Goal: Contribute content: Contribute content

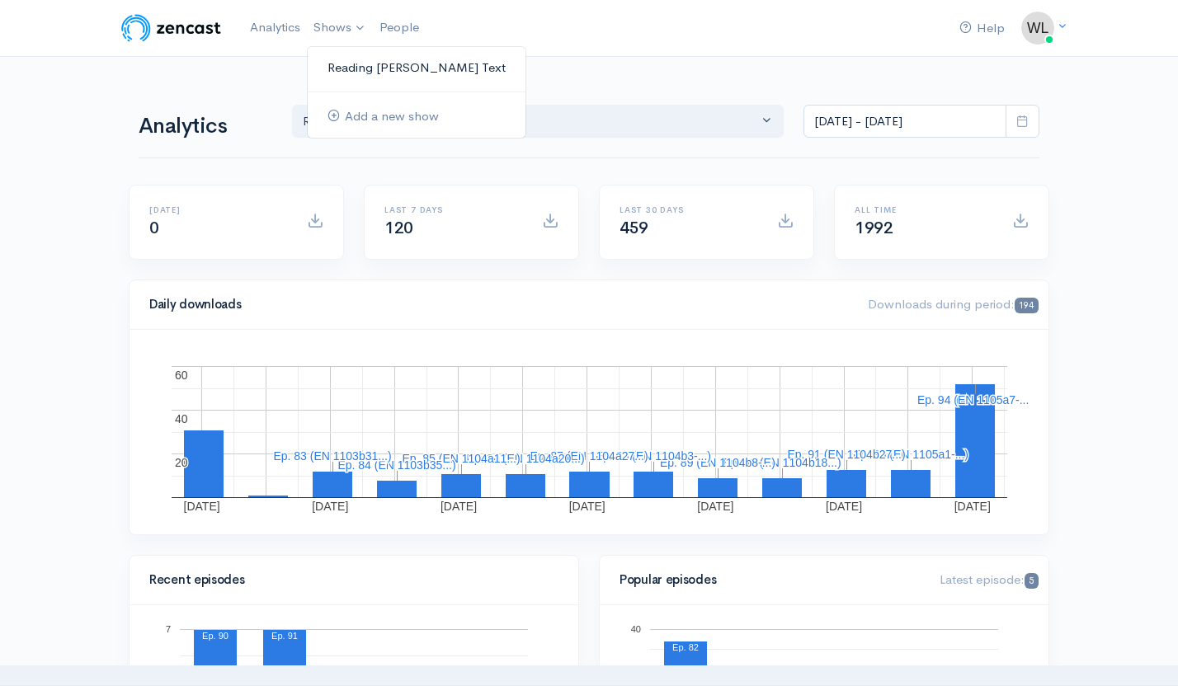
click at [360, 68] on link "Reading [PERSON_NAME] Text" at bounding box center [417, 68] width 218 height 29
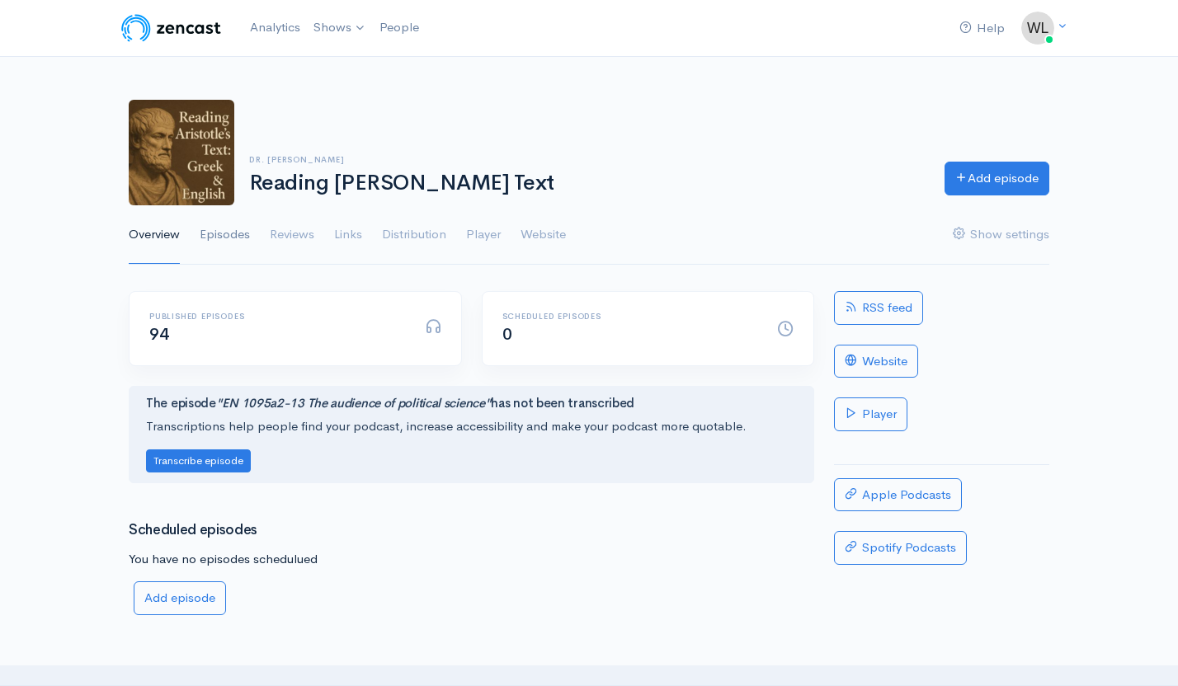
click at [224, 233] on link "Episodes" at bounding box center [225, 234] width 50 height 59
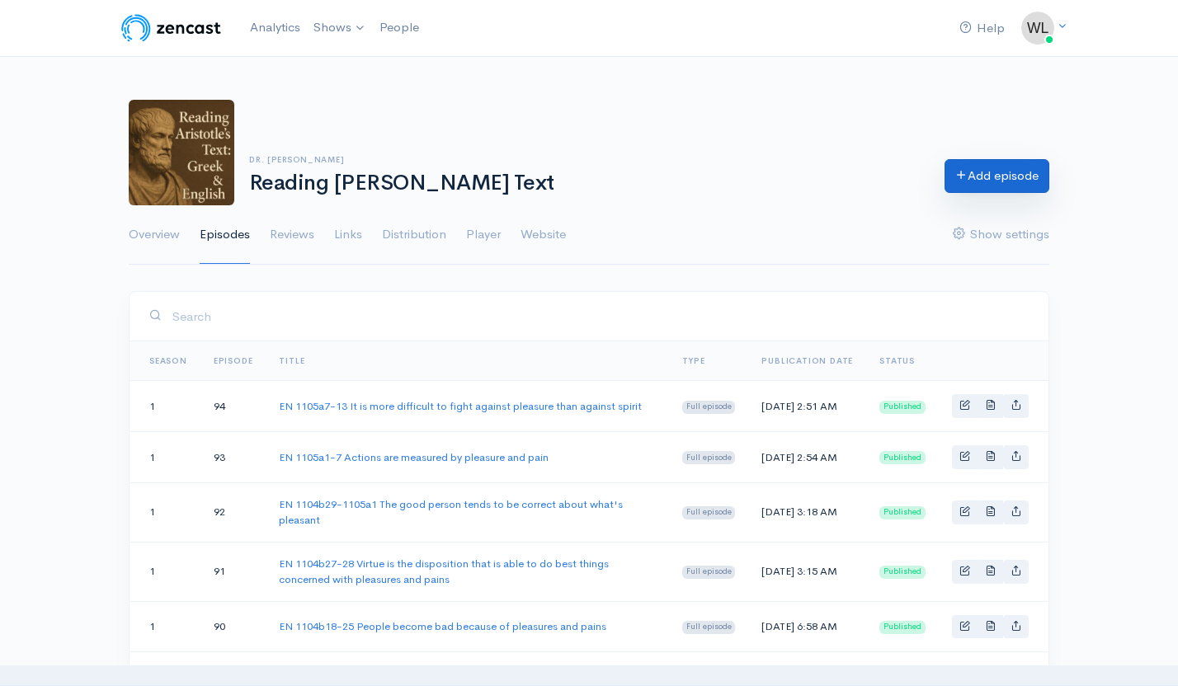
click at [1002, 172] on link "Add episode" at bounding box center [996, 176] width 105 height 34
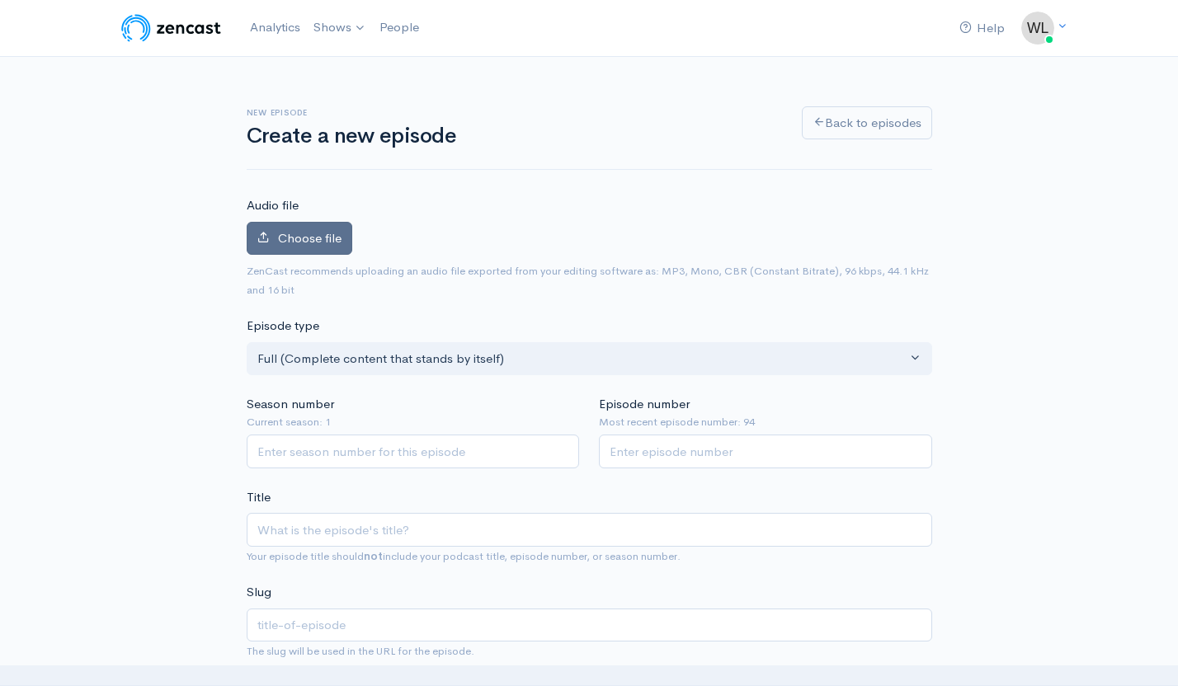
click at [326, 243] on span "Choose file" at bounding box center [310, 238] width 64 height 16
click at [0, 0] on input "Choose file" at bounding box center [0, 0] width 0 height 0
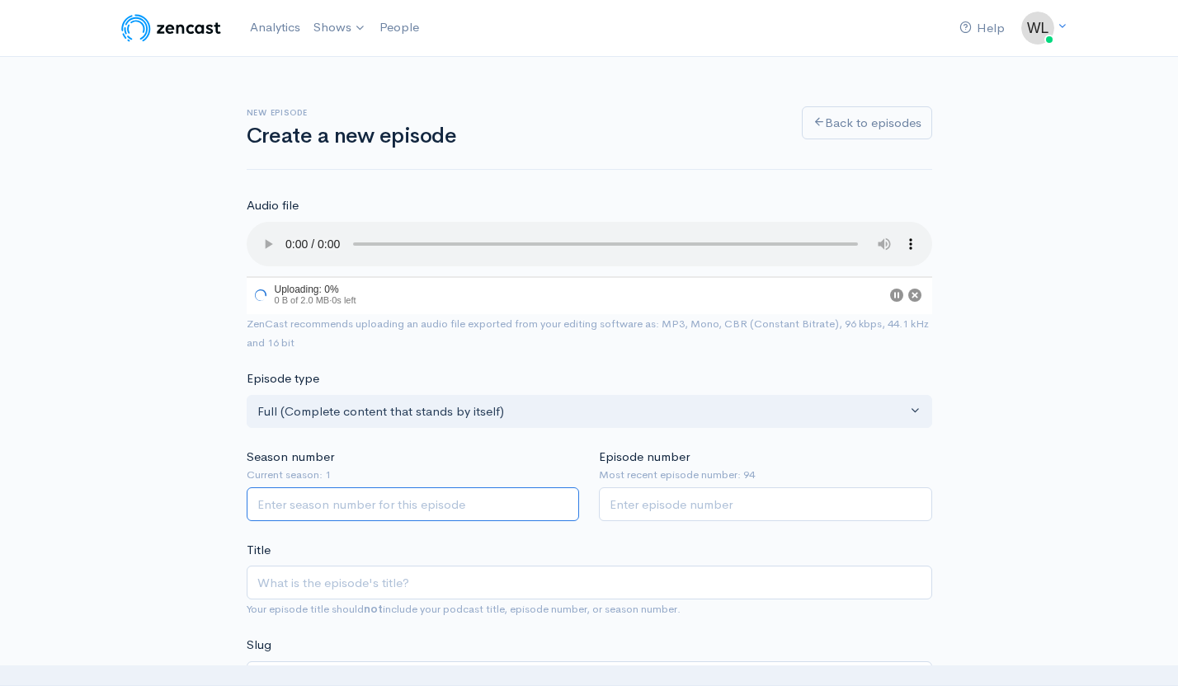
click at [419, 506] on input "Season number" at bounding box center [413, 504] width 333 height 34
type input "1"
click at [652, 516] on input "Episode number" at bounding box center [765, 504] width 333 height 34
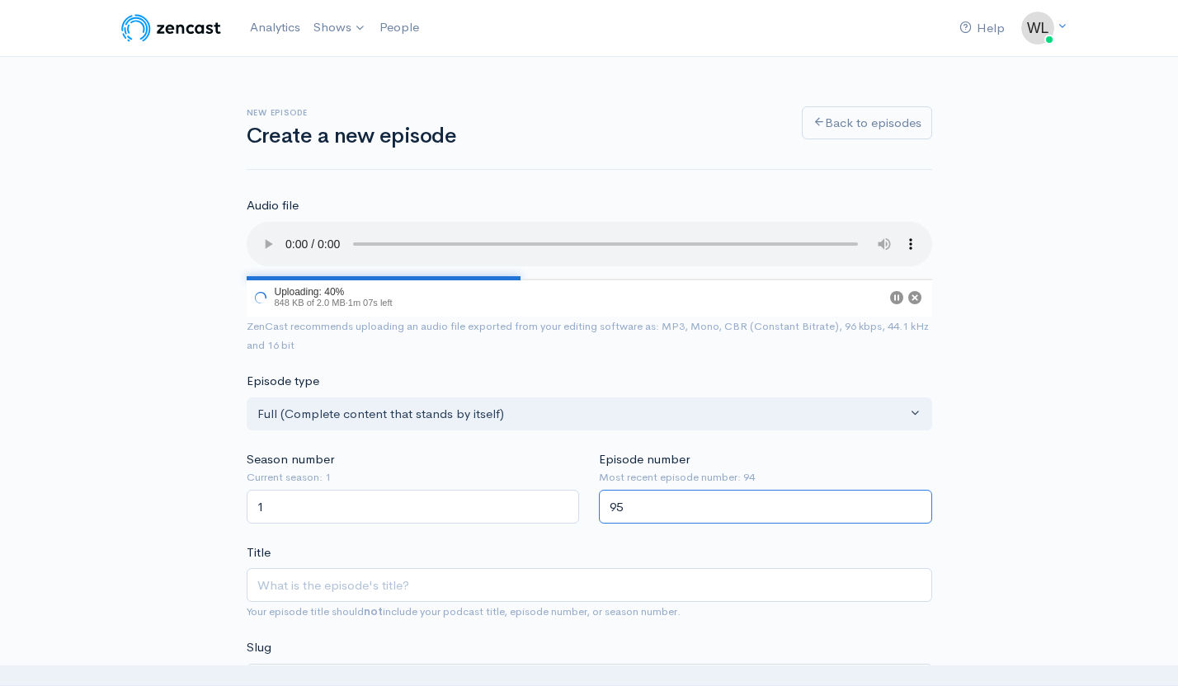
type input "95"
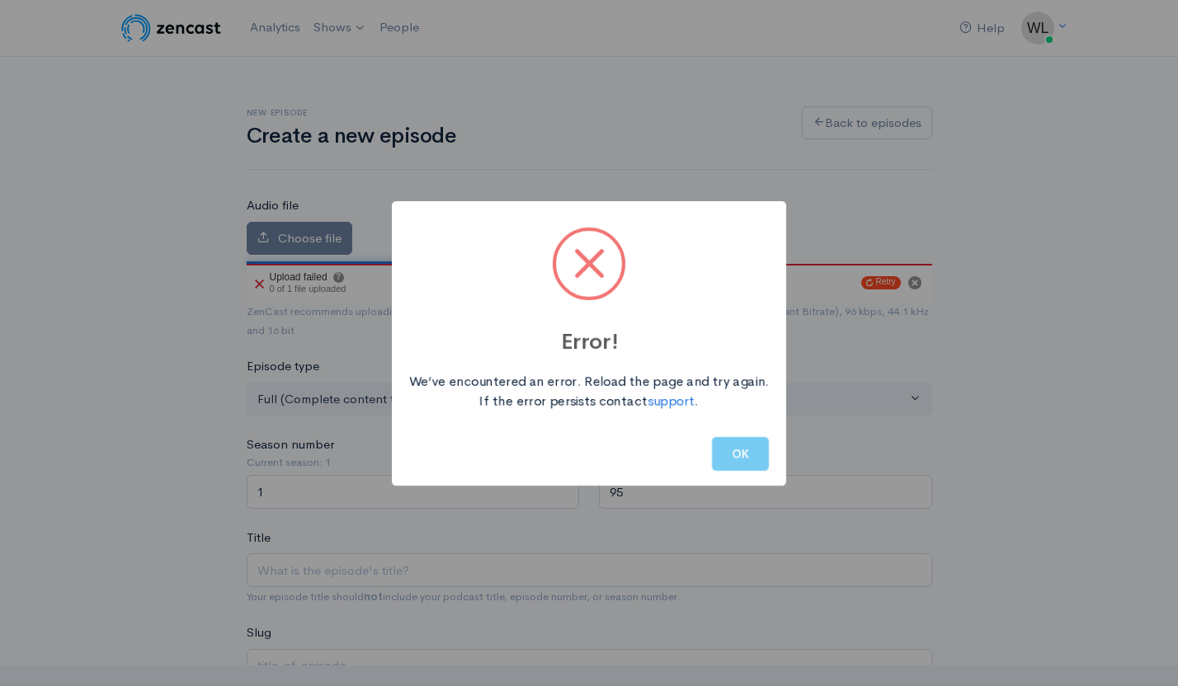
click at [748, 459] on button "OK" at bounding box center [740, 454] width 57 height 34
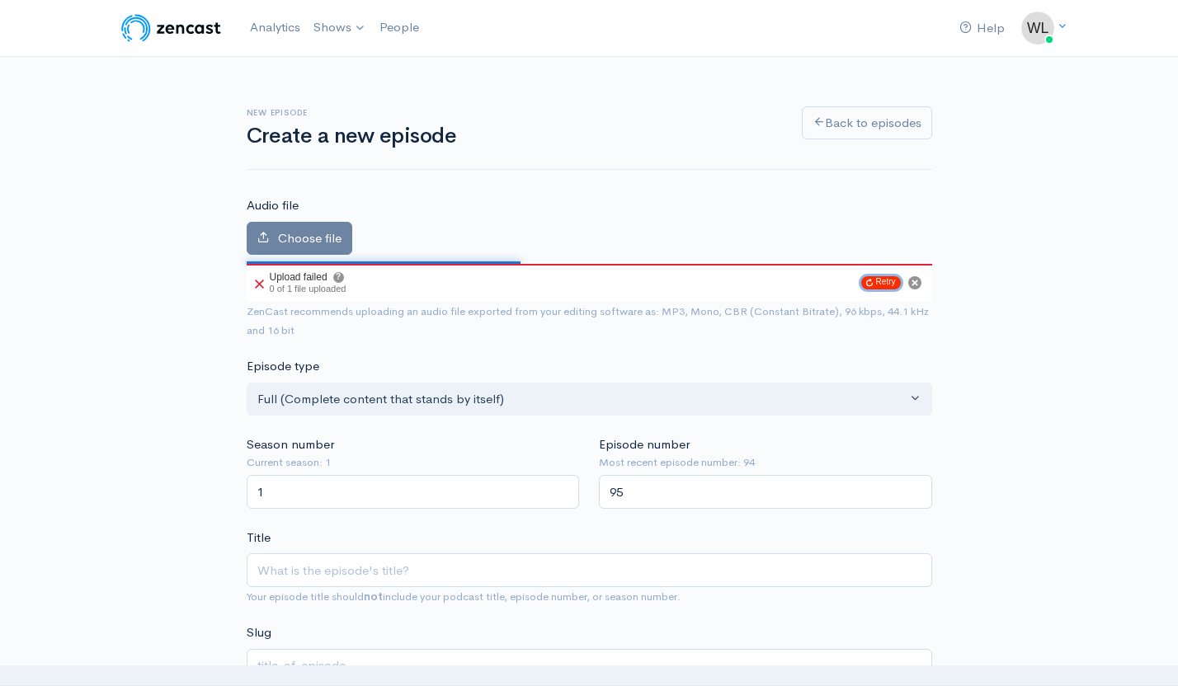
click at [869, 281] on icon "Retry upload" at bounding box center [869, 283] width 7 height 8
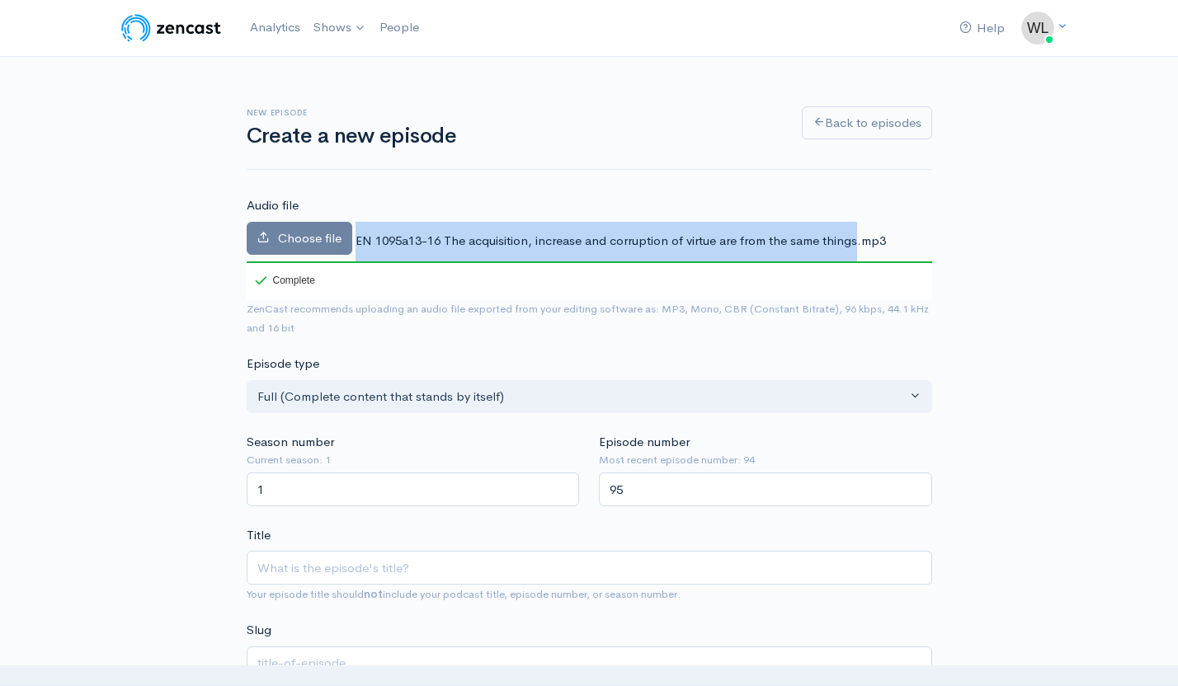
drag, startPoint x: 357, startPoint y: 238, endPoint x: 855, endPoint y: 225, distance: 498.4
click at [855, 225] on div "Choose file EN 1095a13-16 The acquisition, increase and corruption of virtue ar…" at bounding box center [589, 261] width 685 height 78
copy span "EN 1095a13-16 The acquisition, increase and corruption of virtue are from the s…"
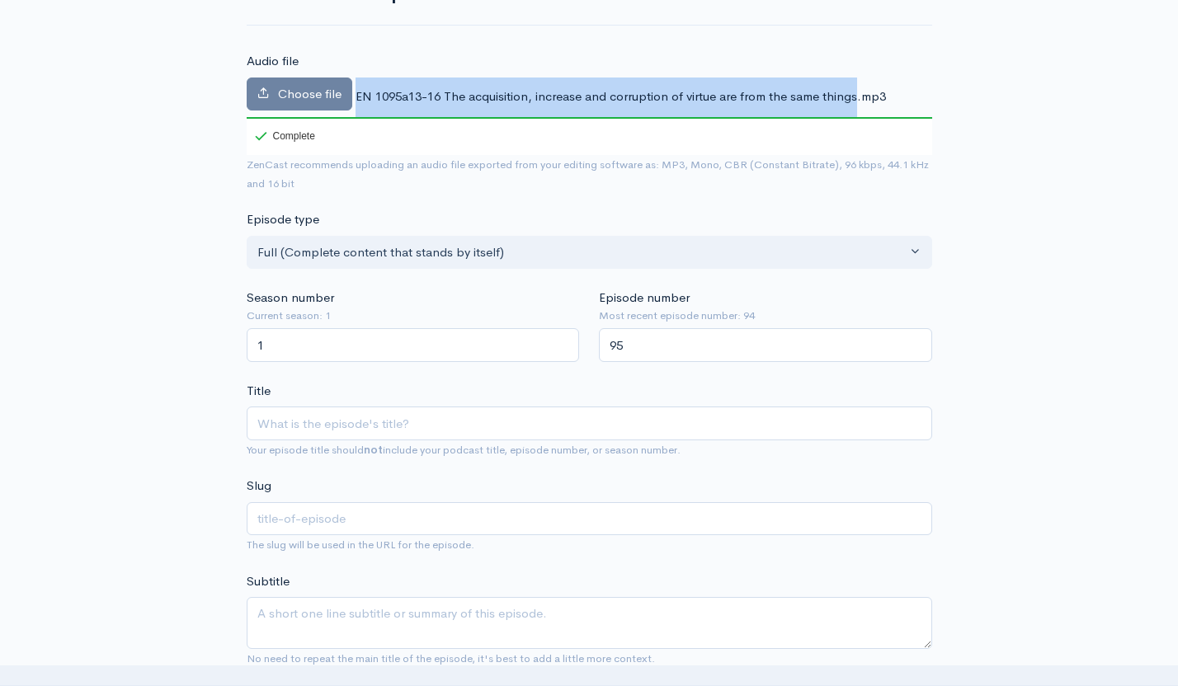
scroll to position [147, 0]
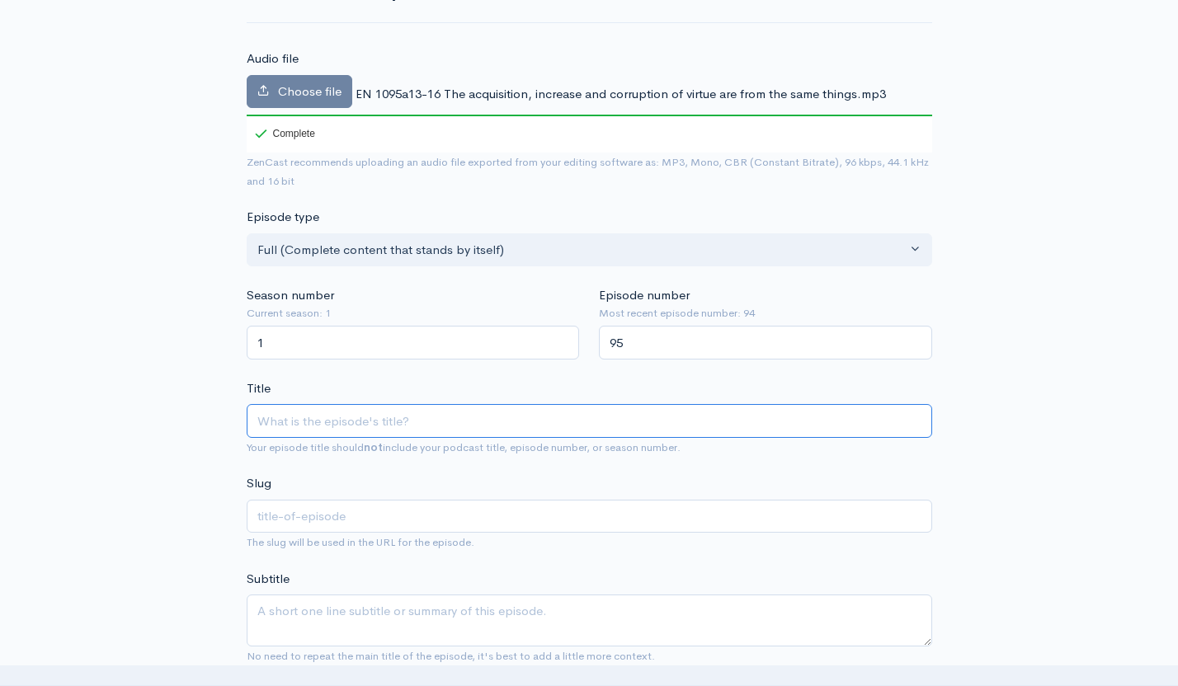
click at [524, 418] on input "Title" at bounding box center [589, 421] width 685 height 34
paste input "EN 1095a13-16 The acquisition, increase and corruption of virtue are from the s…"
type input "EN 1095a13-16 The acquisition, increase and corruption of virtue are from the s…"
type input "en-1095a13-16-the-acquisition-increase-and-corruption-of-virtue-are-from-the-sa…"
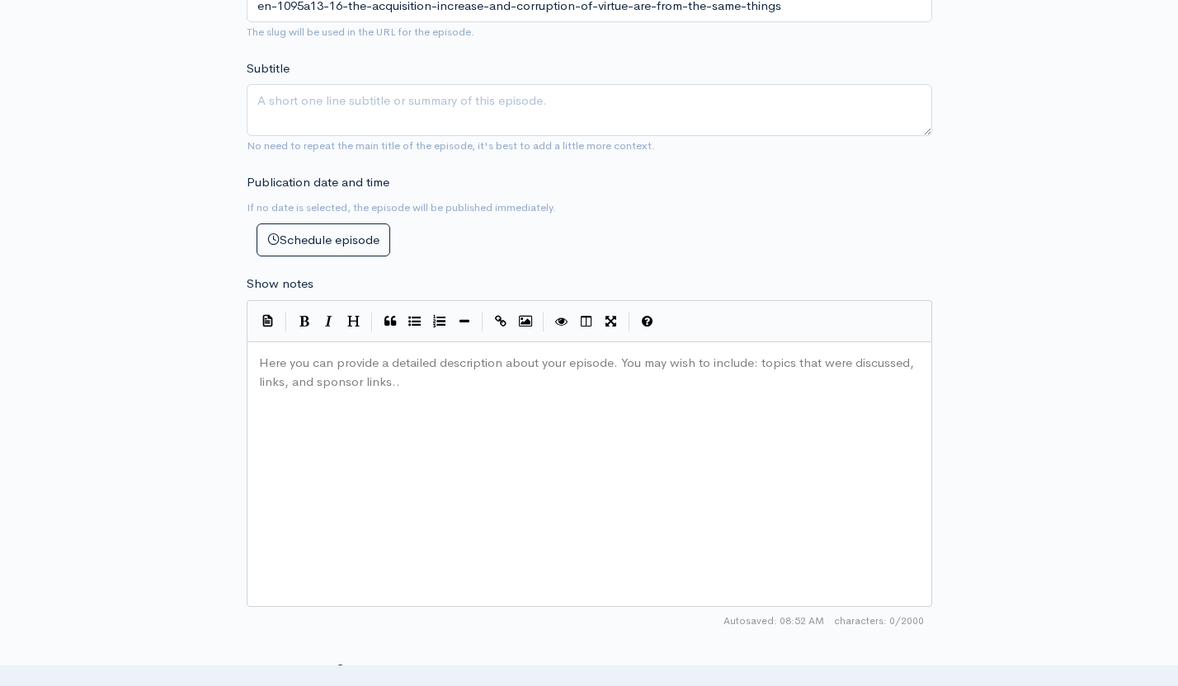
scroll to position [672, 0]
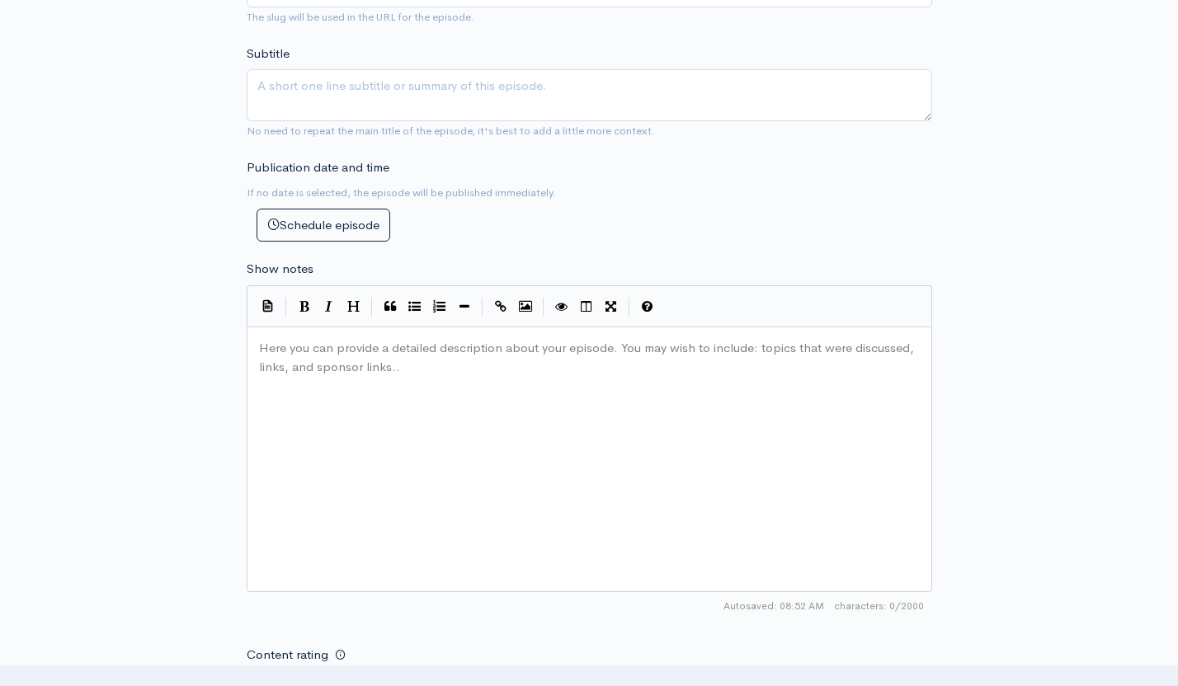
type input "EN 1095a13-16 The acquisition, increase and corruption of virtue are from the s…"
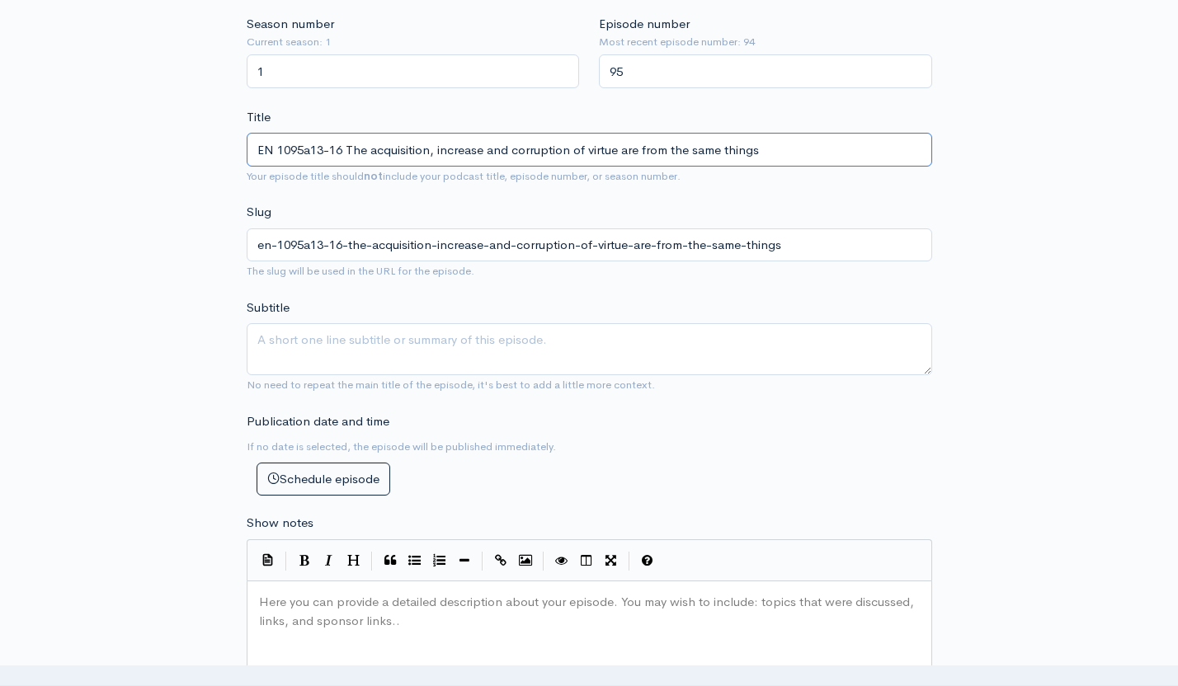
scroll to position [435, 0]
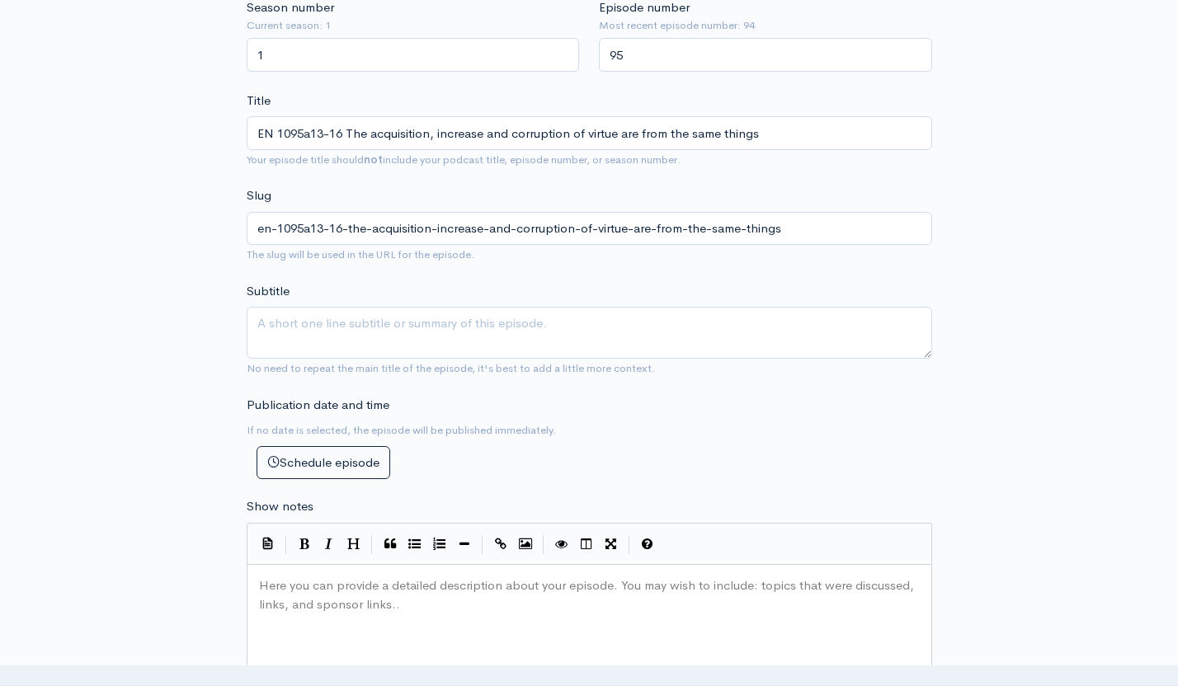
paste textarea "5"
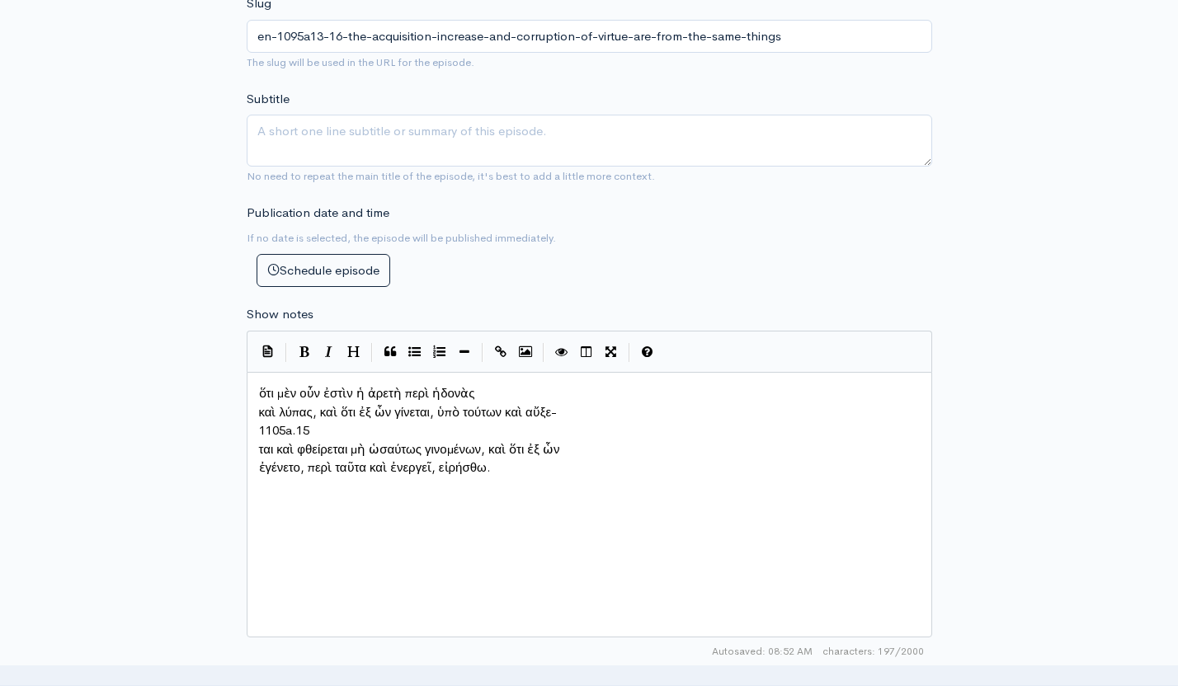
scroll to position [630, 0]
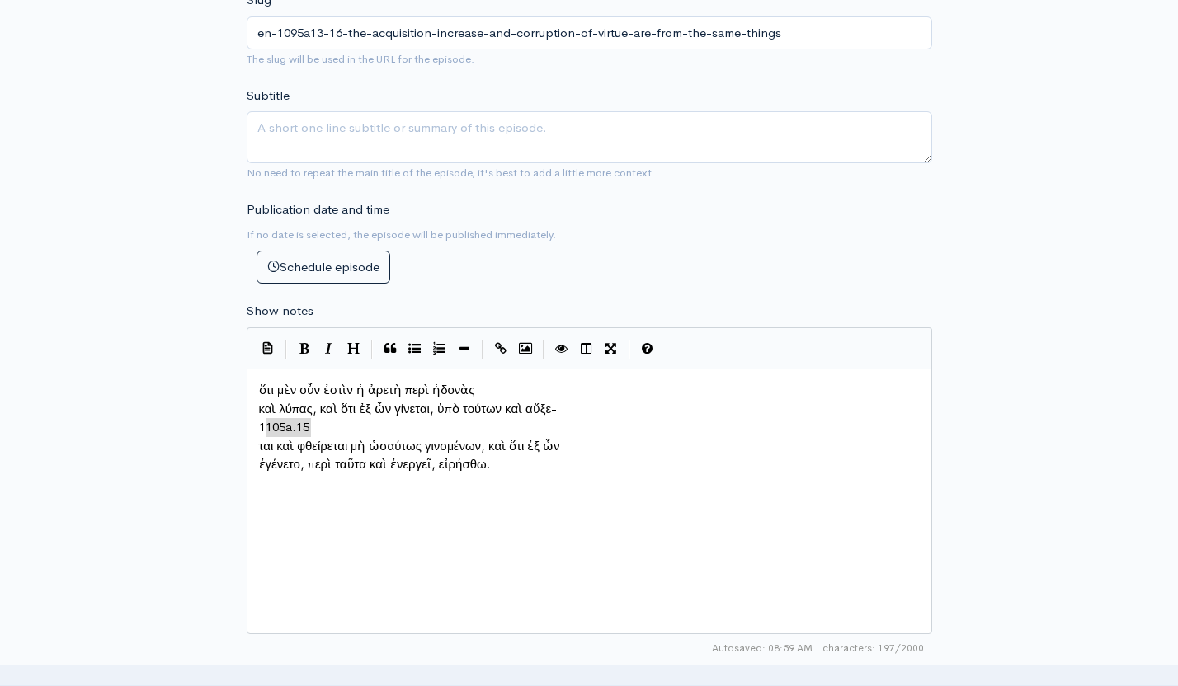
type textarea "1105a.15"
drag, startPoint x: 315, startPoint y: 426, endPoint x: 240, endPoint y: 426, distance: 75.1
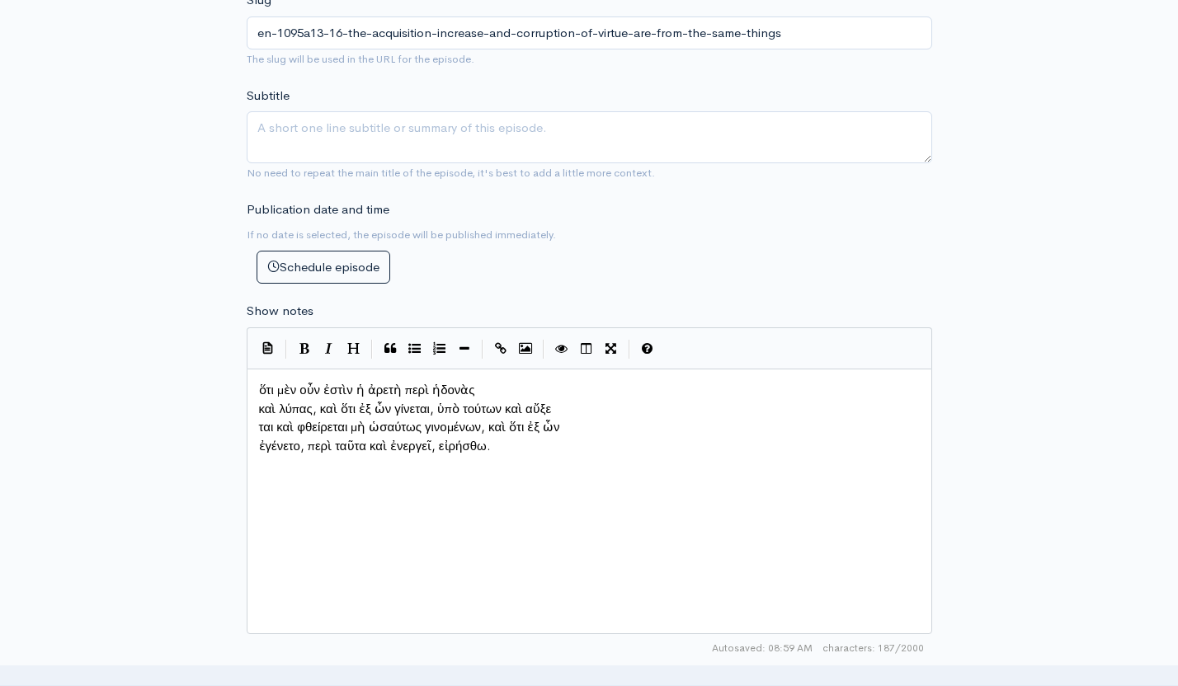
click at [260, 430] on span "ται καὶ φθείρεται μὴ ὡσαύτως γινομένων, καὶ ὅτι ἐξ ὧν" at bounding box center [409, 427] width 301 height 16
click at [256, 407] on pre "καὶ λύπας, καὶ ὅτι ἐξ ὧν γίνεται, ὑπὸ τούτων καὶ αὔξεται καὶ φθείρεται μὴ ὡσαύτ…" at bounding box center [589, 409] width 667 height 19
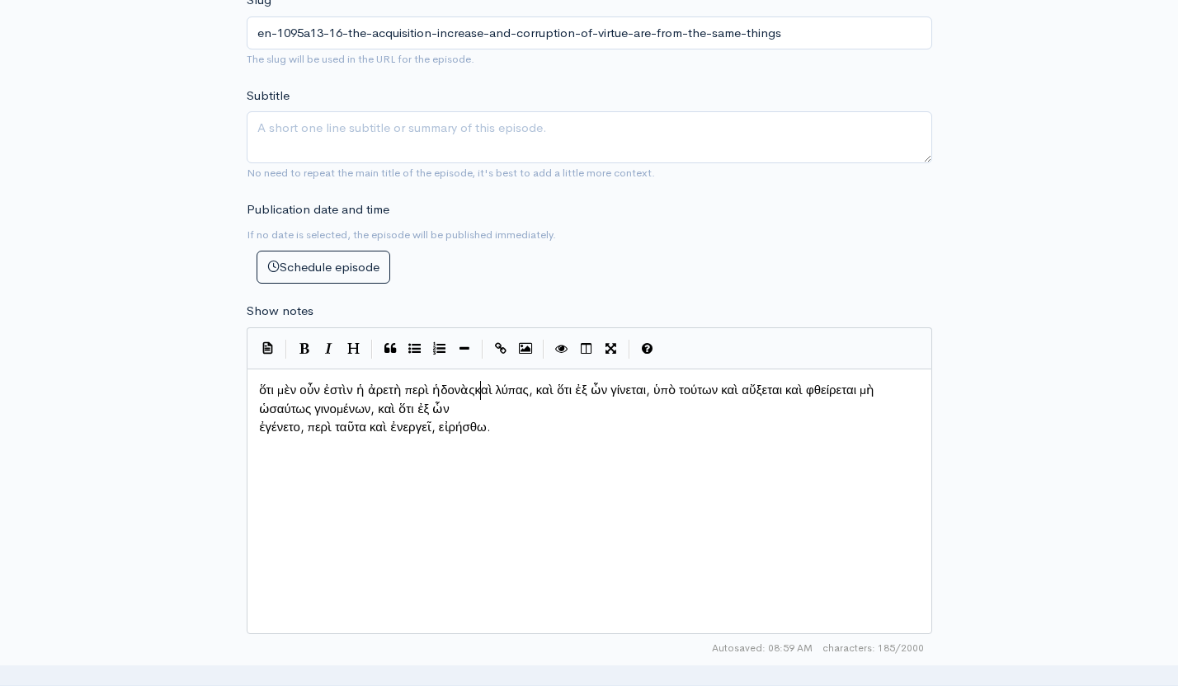
scroll to position [6, 2]
click at [257, 424] on pre "ἐγένετο, περὶ ταῦτα καὶ ἐνεργεῖ, εἰρήσθω." at bounding box center [589, 427] width 667 height 19
click at [444, 529] on div "x ὅτι μὲν οὖν ἐστὶν ἡ ἀρετὴ περὶ ἡδονὰς καὶ λύπας, καὶ ὅτι ἐξ ὧν γίνεται, ὑπὸ τ…" at bounding box center [610, 522] width 709 height 289
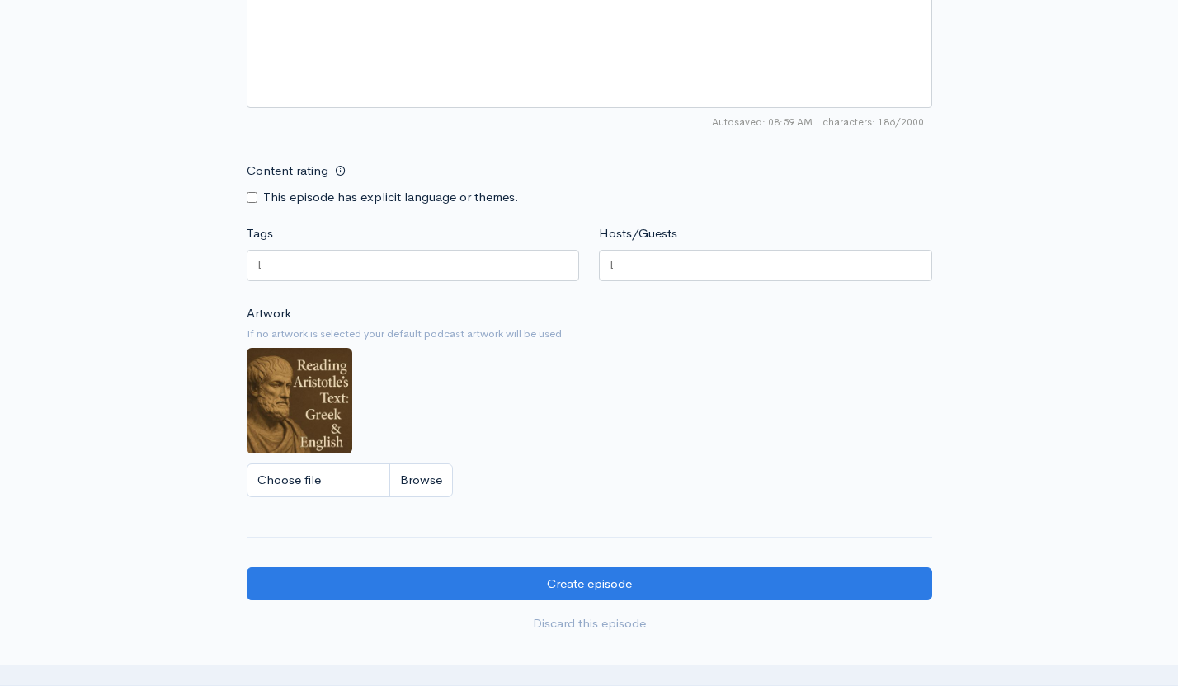
scroll to position [1157, 0]
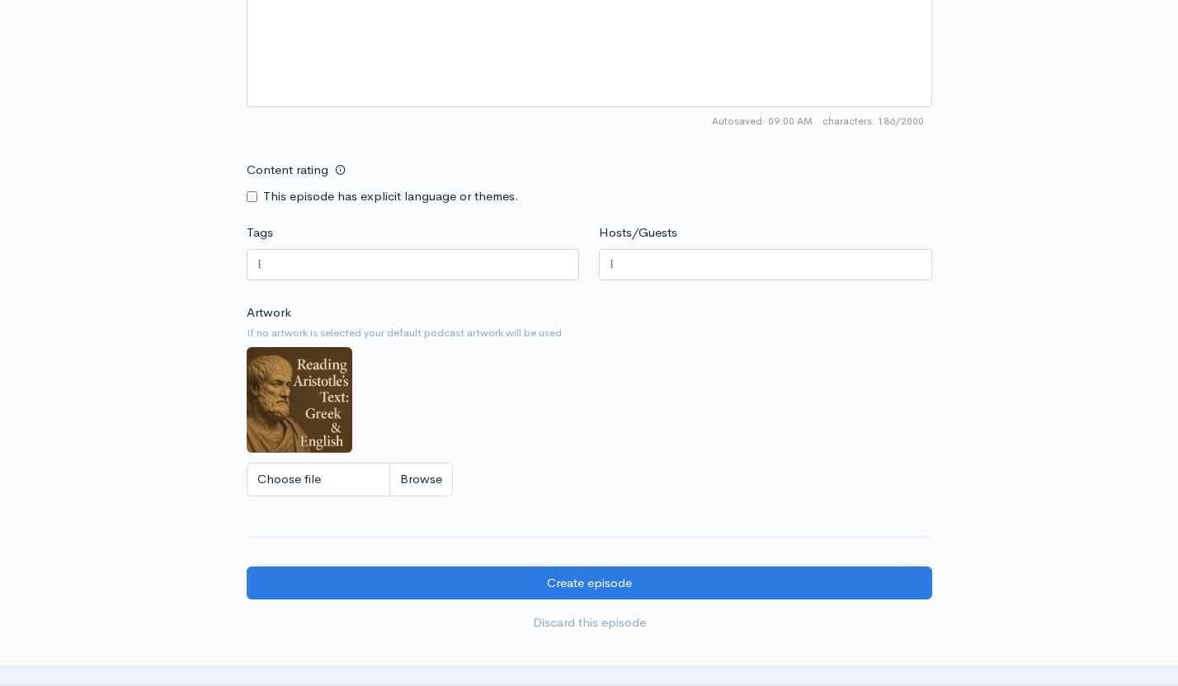
click at [469, 275] on div at bounding box center [413, 264] width 333 height 31
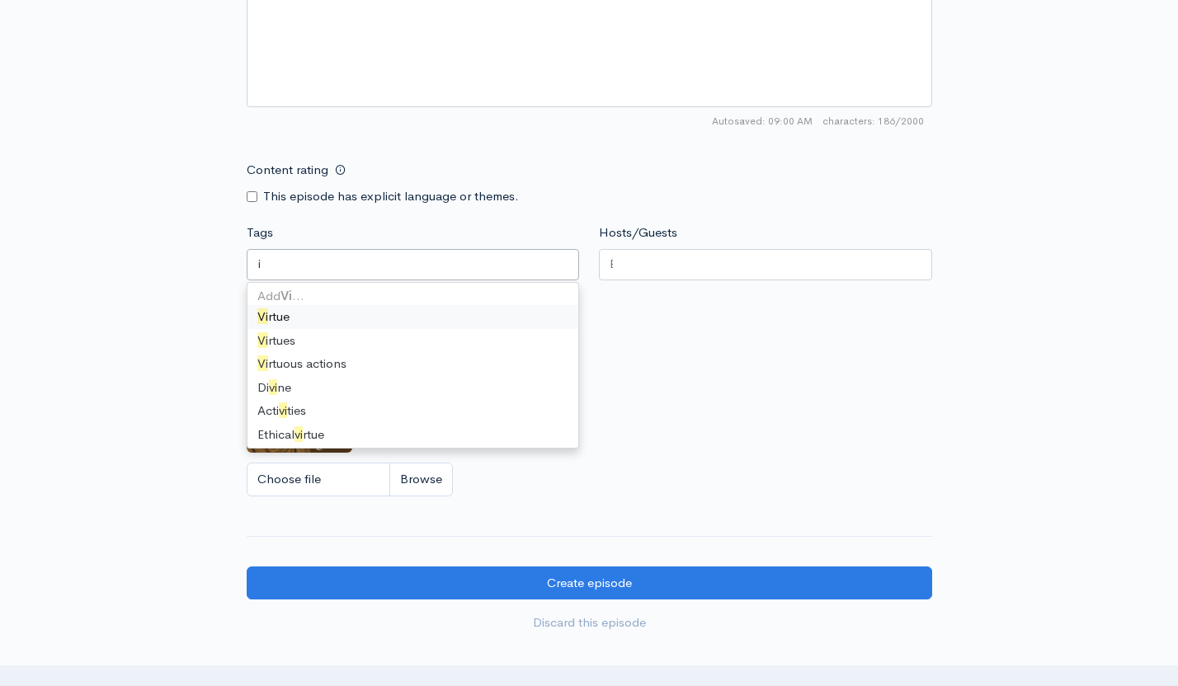
type input "V"
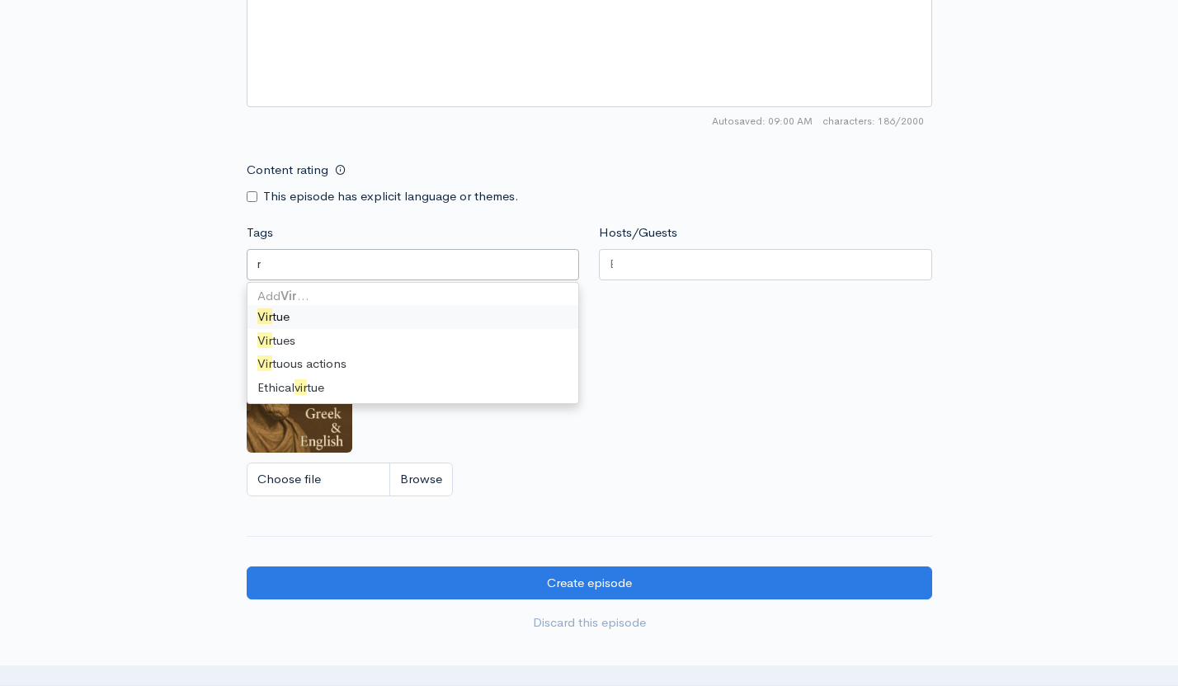
scroll to position [0, 0]
type input "Virt"
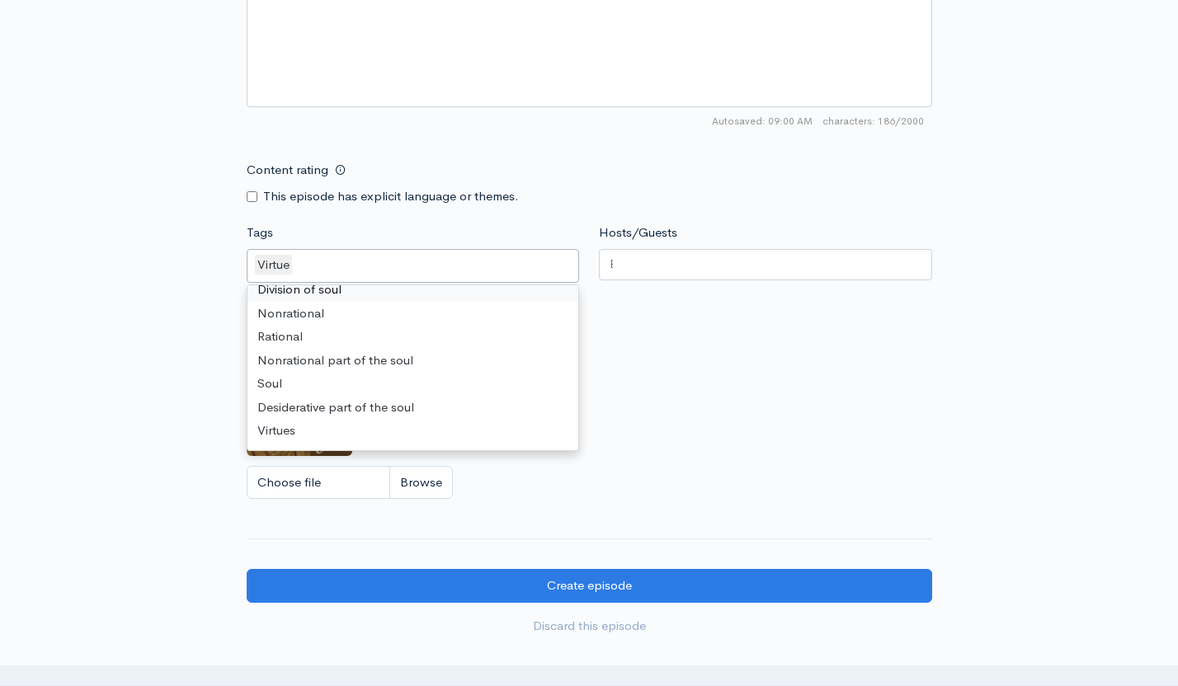
click at [640, 268] on div at bounding box center [765, 264] width 333 height 31
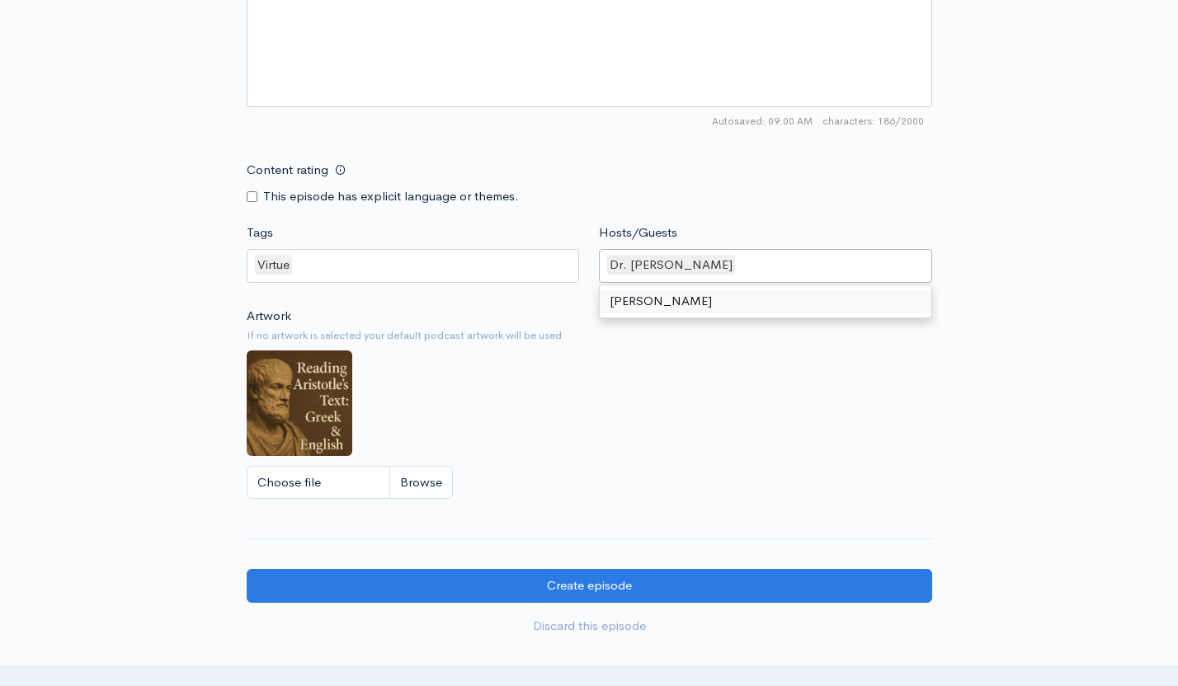
click at [641, 383] on div "Artwork If no artwork is selected your default podcast artwork will be used Cho…" at bounding box center [589, 408] width 685 height 203
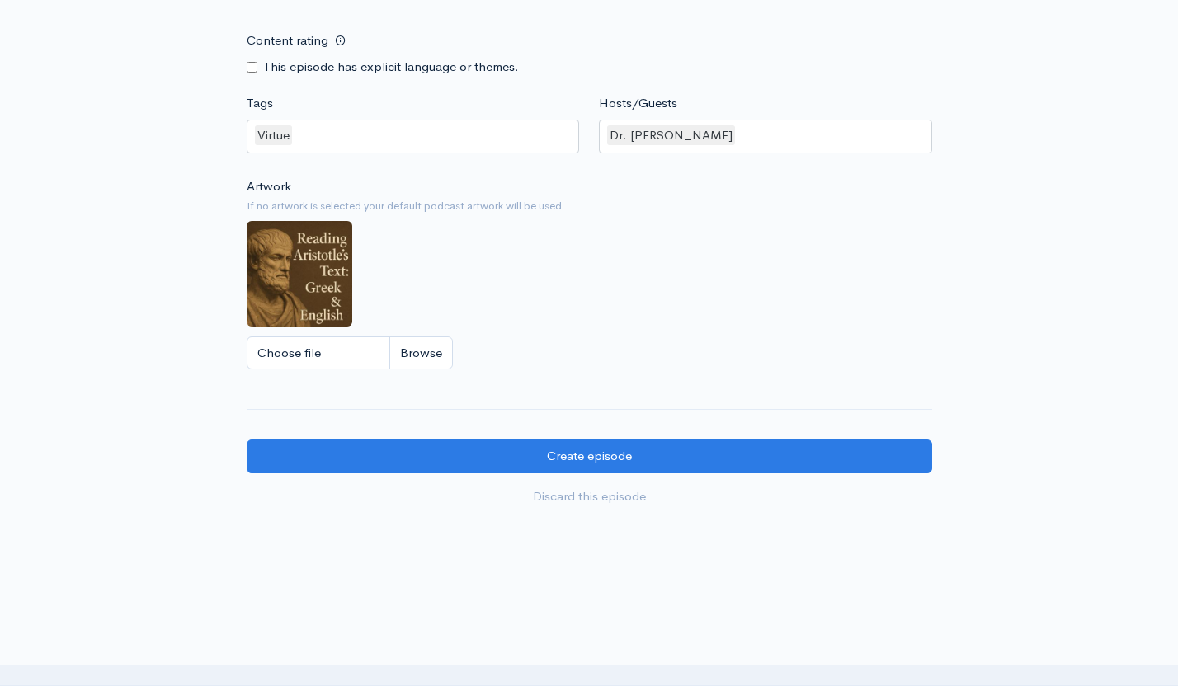
scroll to position [1293, 0]
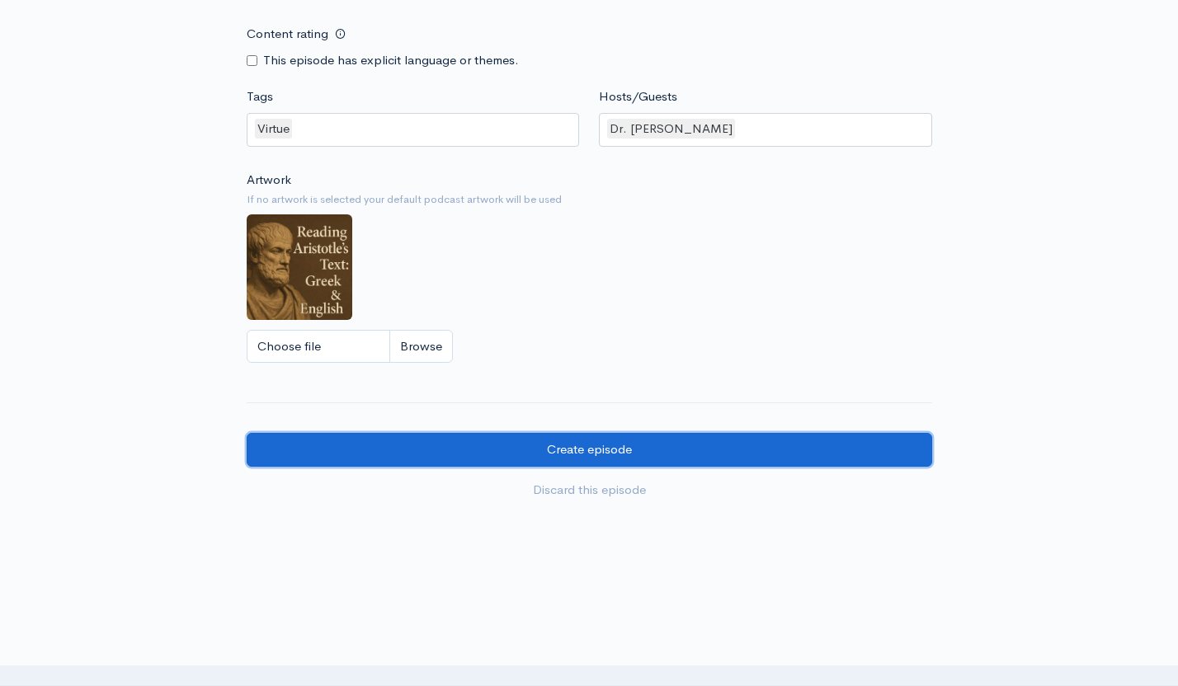
click at [607, 454] on input "Create episode" at bounding box center [589, 450] width 685 height 34
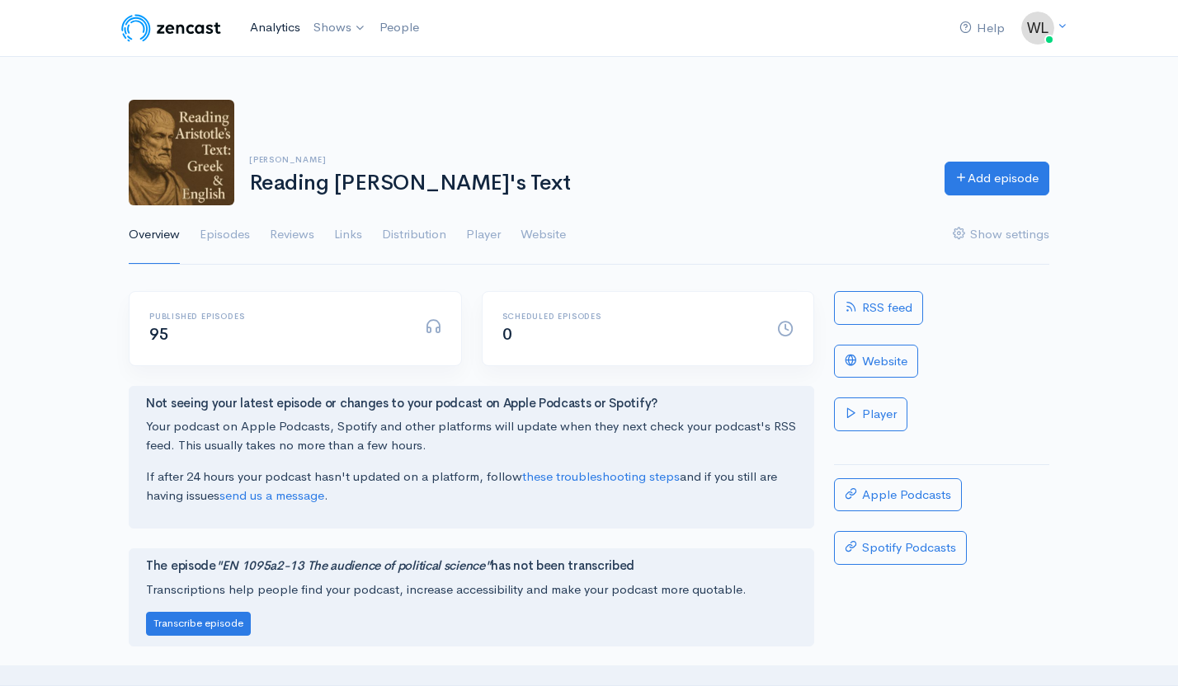
click at [269, 21] on link "Analytics" at bounding box center [275, 27] width 64 height 35
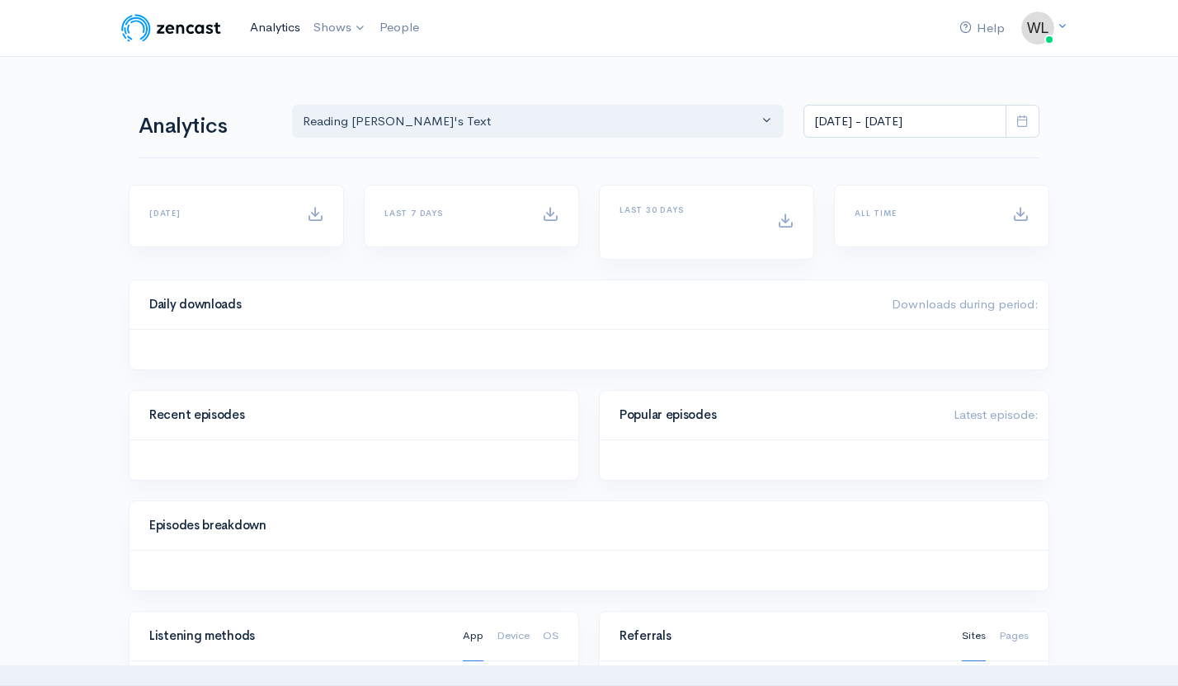
click at [285, 28] on link "Analytics" at bounding box center [275, 27] width 64 height 35
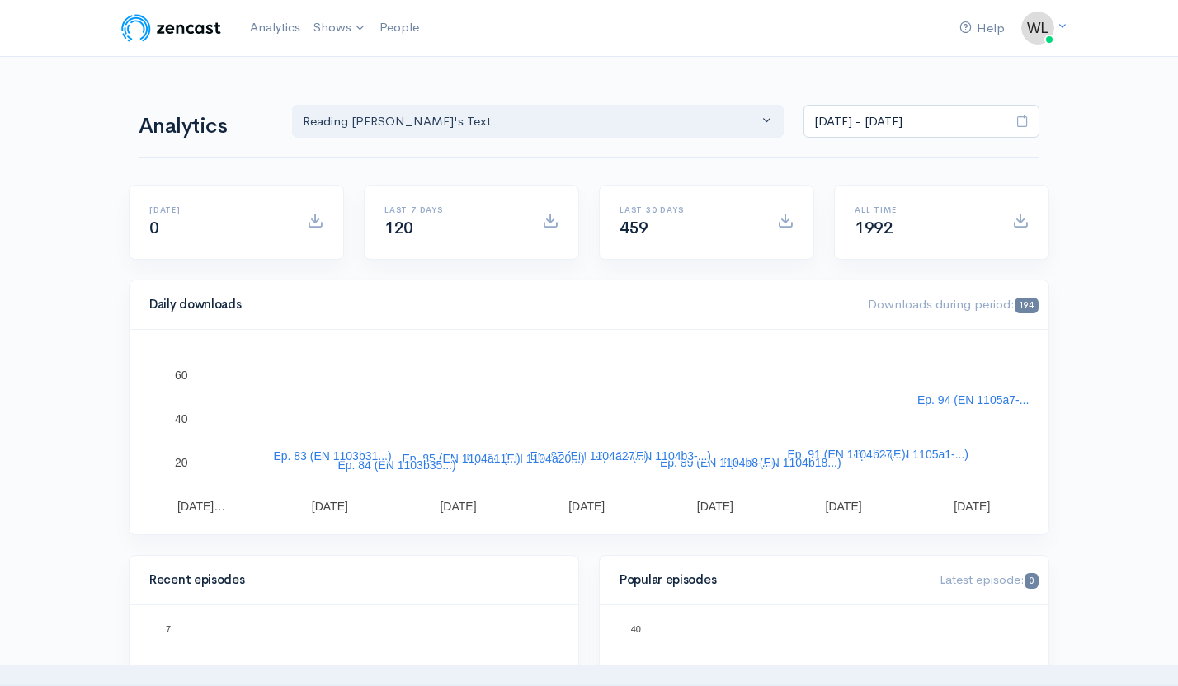
scroll to position [148, 0]
